Goal: Find specific page/section

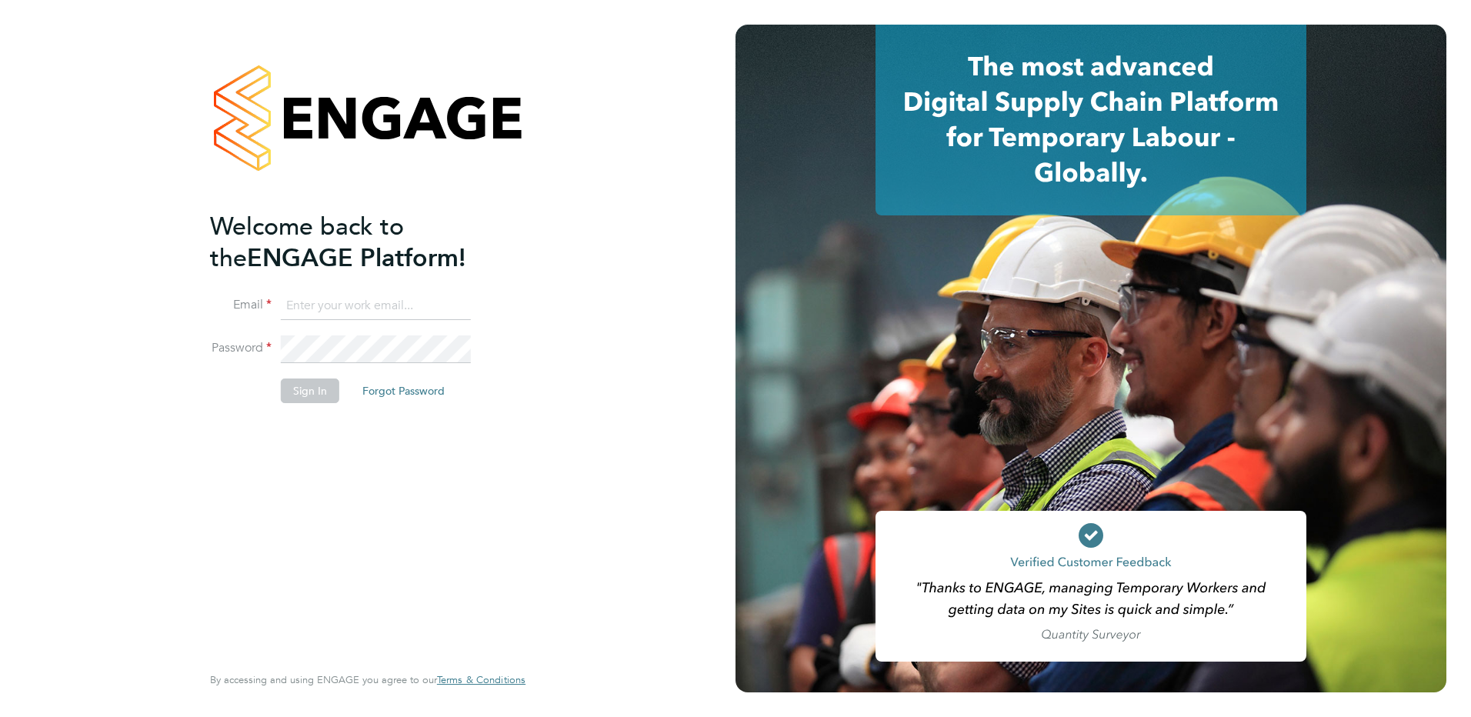
type input "ian.rist@ncclondon.ac.uk"
click at [303, 389] on button "Sign In" at bounding box center [310, 391] width 58 height 25
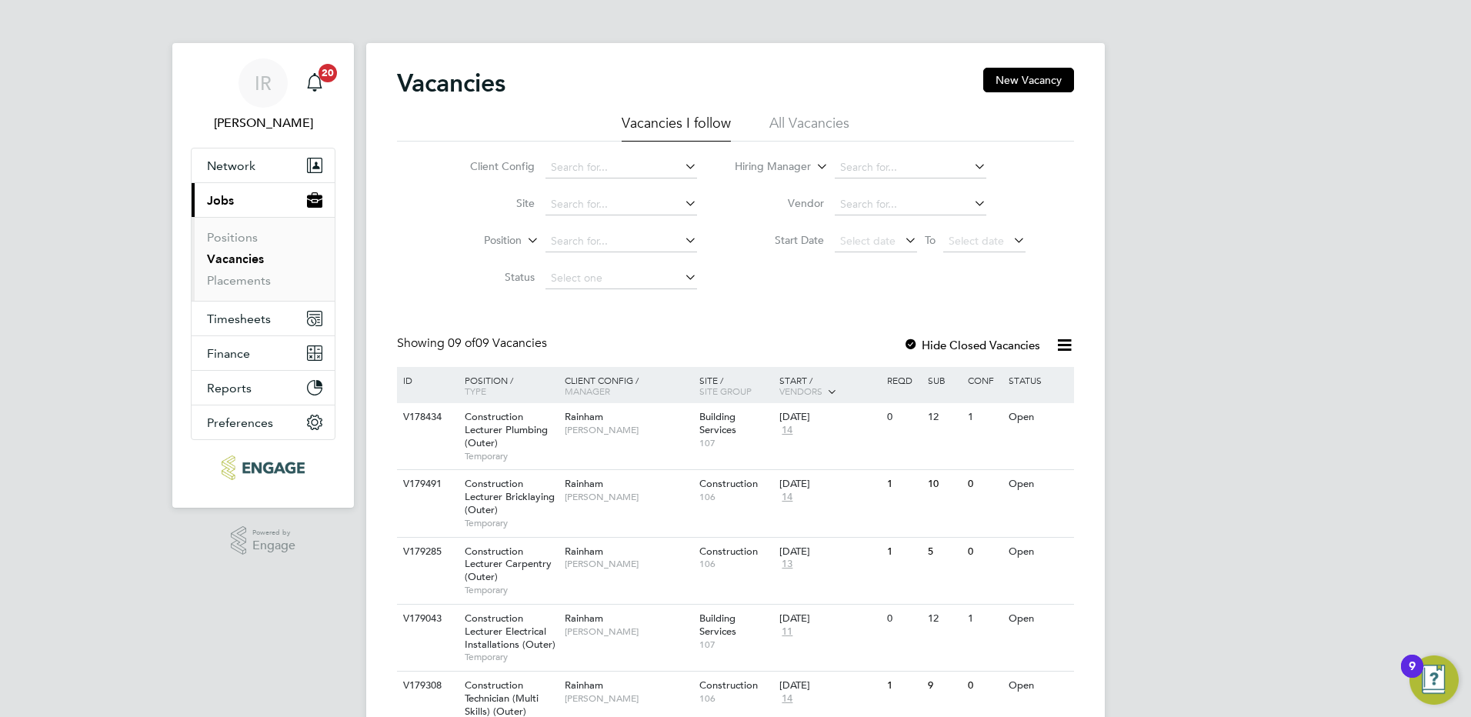
scroll to position [346, 0]
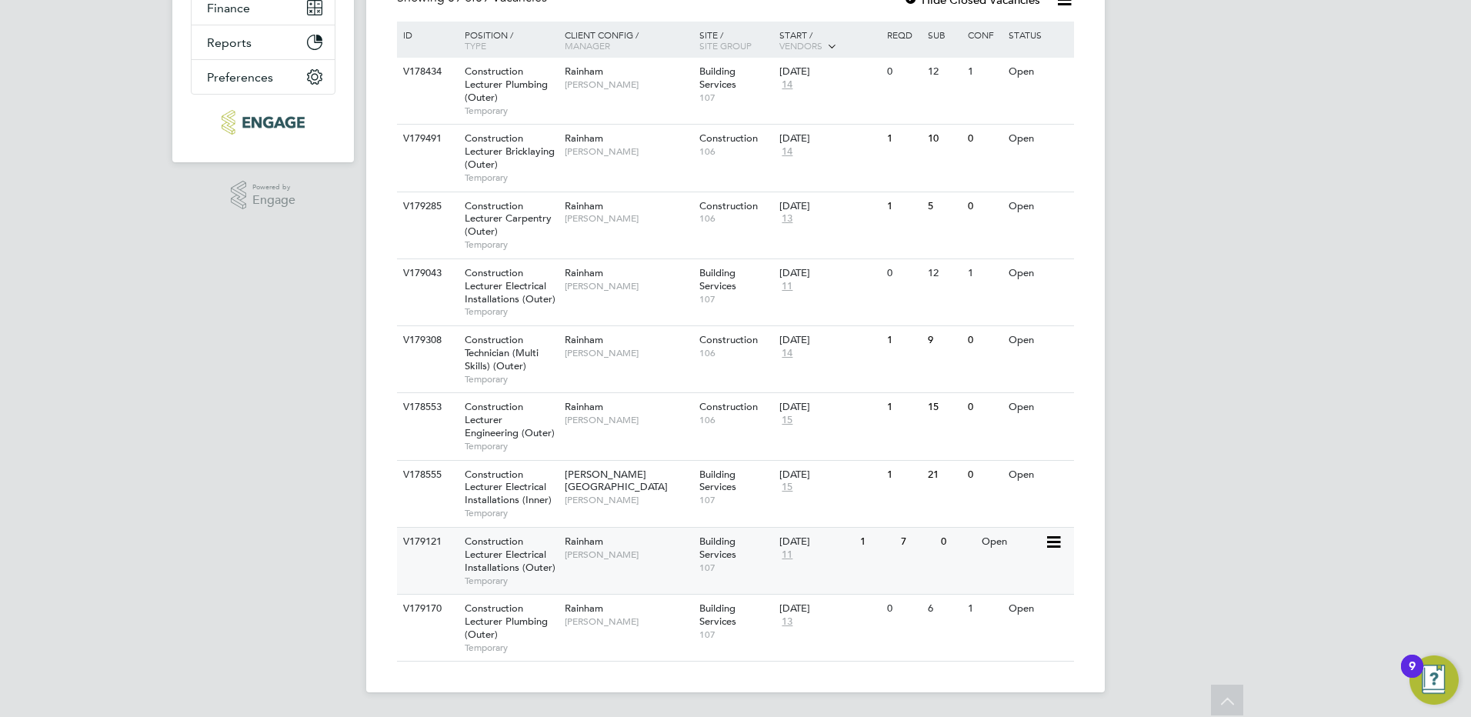
click at [501, 559] on span "Construction Lecturer Electrical Installations (Outer)" at bounding box center [510, 554] width 91 height 39
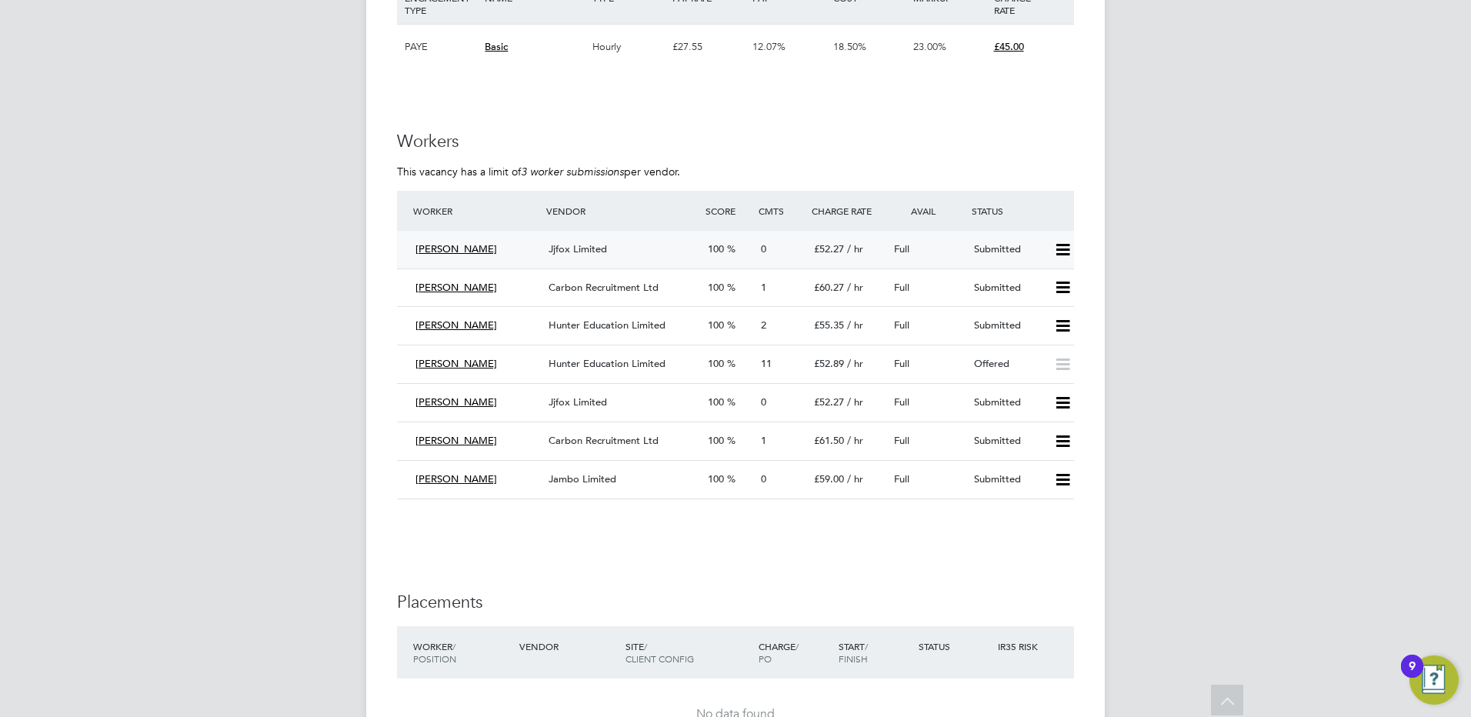
click at [587, 247] on span "Jjfox Limited" at bounding box center [578, 248] width 58 height 13
